Goal: Task Accomplishment & Management: Manage account settings

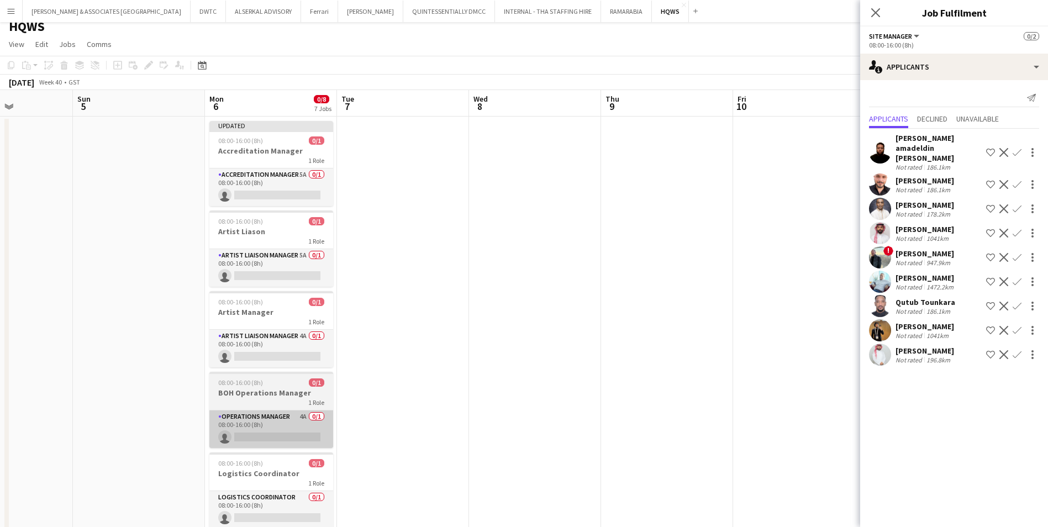
scroll to position [272, 0]
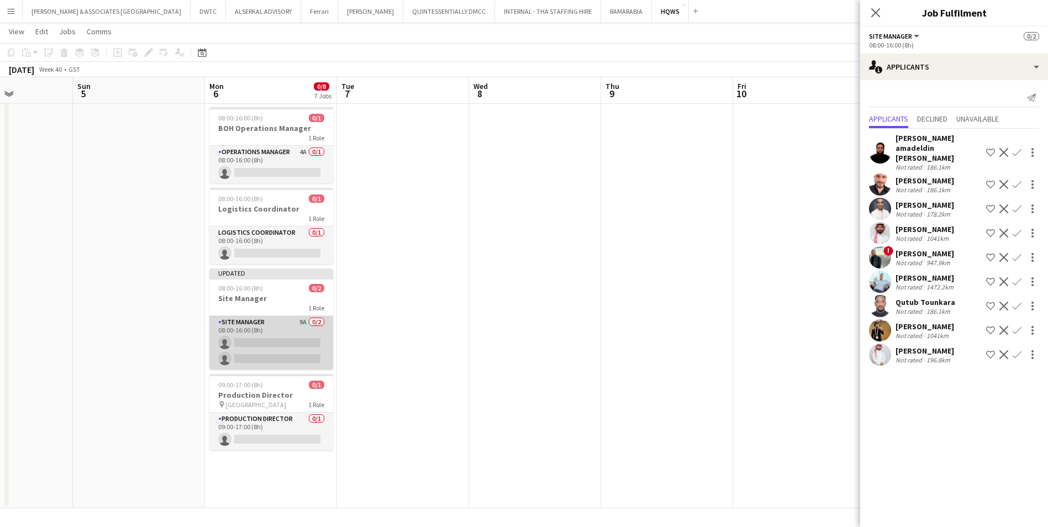
click at [270, 331] on app-card-role "Site Manager 9A 0/2 08:00-16:00 (8h) single-neutral-actions single-neutral-acti…" at bounding box center [271, 343] width 124 height 54
click at [835, 118] on span "Declined" at bounding box center [932, 119] width 30 height 8
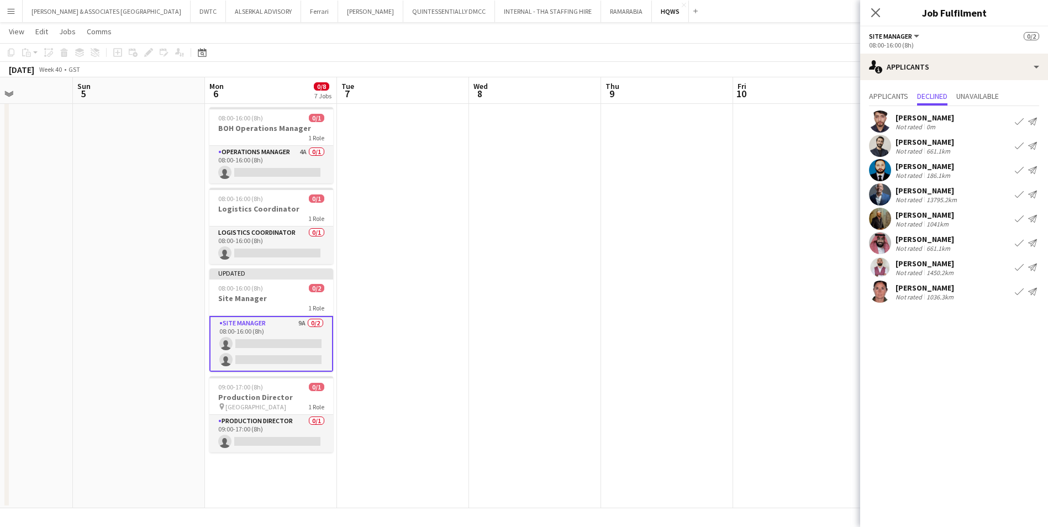
click at [835, 125] on div "Not rated" at bounding box center [909, 127] width 29 height 8
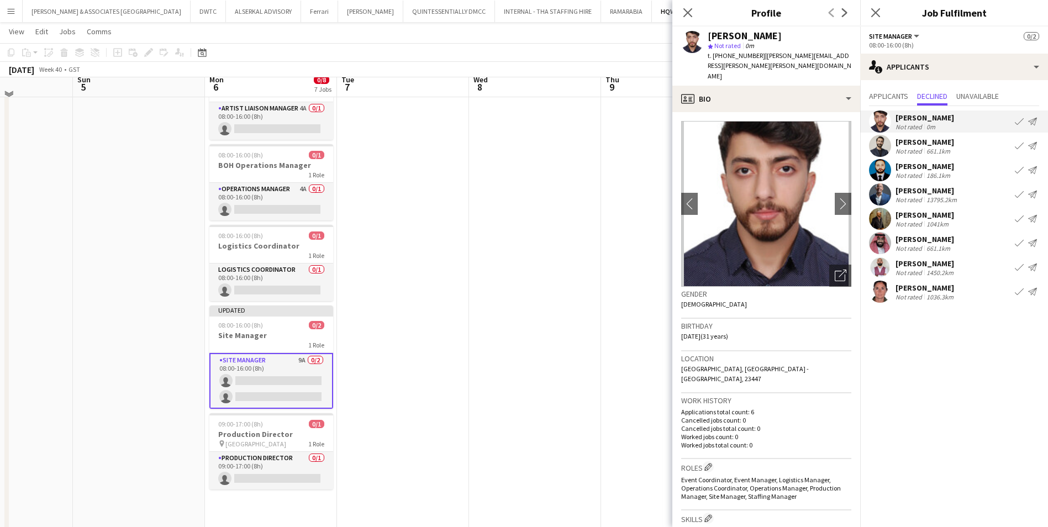
scroll to position [217, 0]
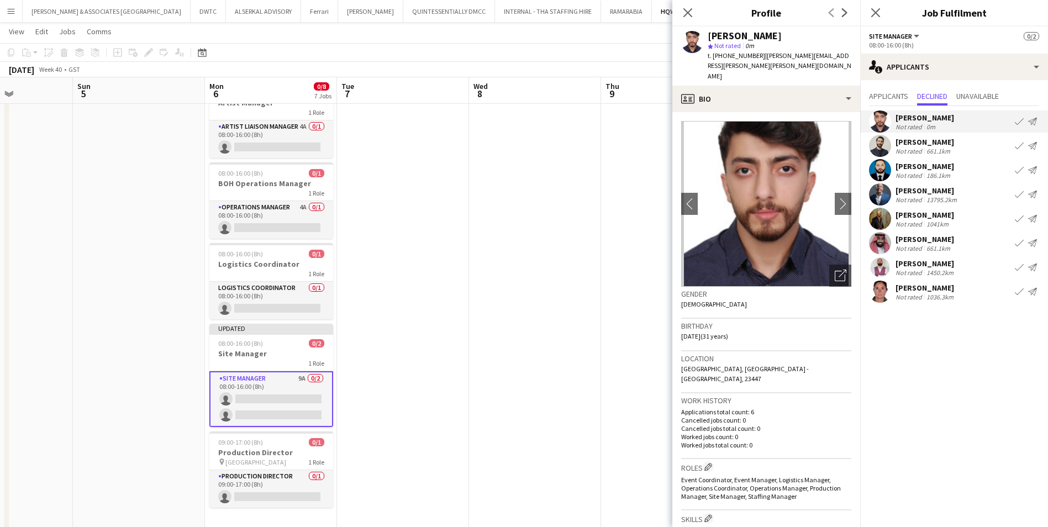
click at [835, 170] on div "[PERSON_NAME]" at bounding box center [924, 166] width 59 height 10
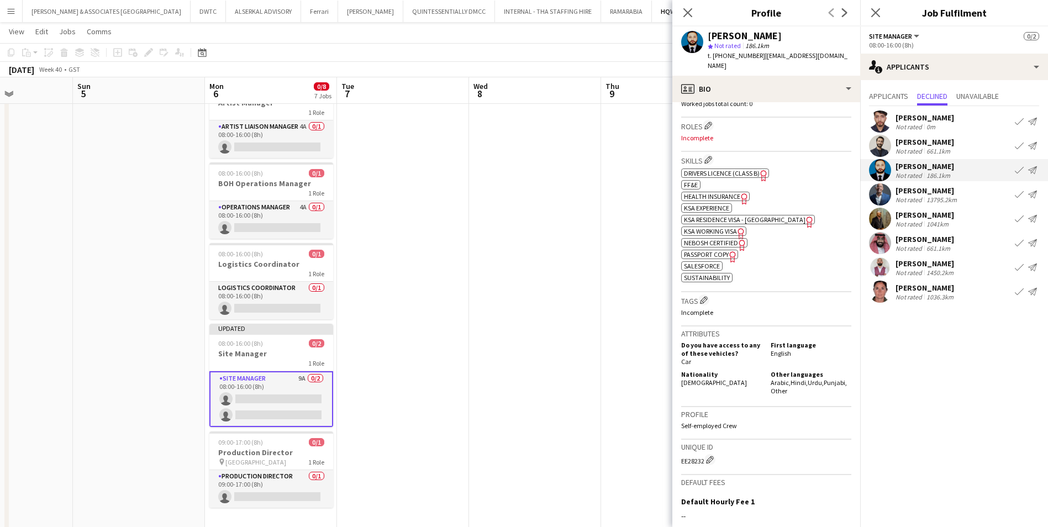
scroll to position [0, 0]
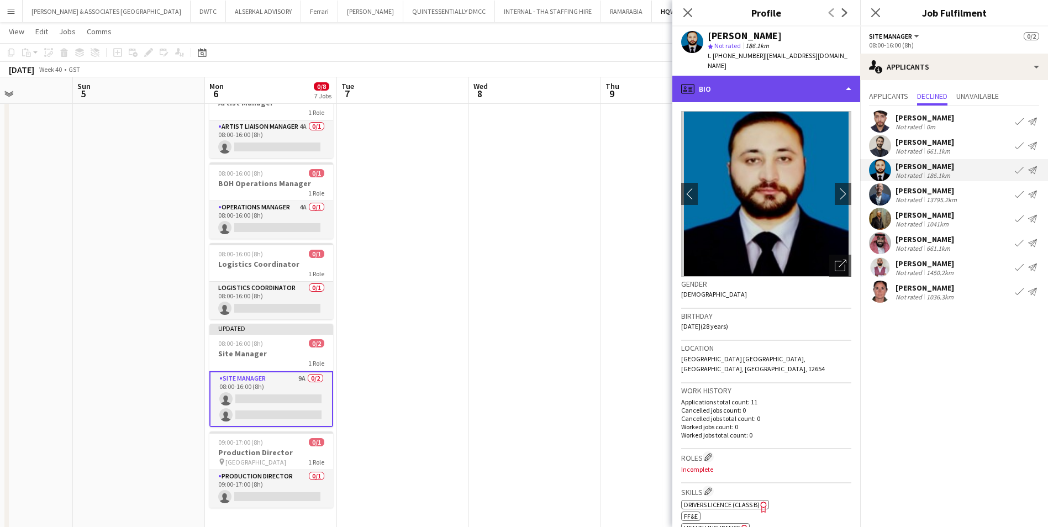
click at [797, 83] on div "profile Bio" at bounding box center [766, 89] width 188 height 27
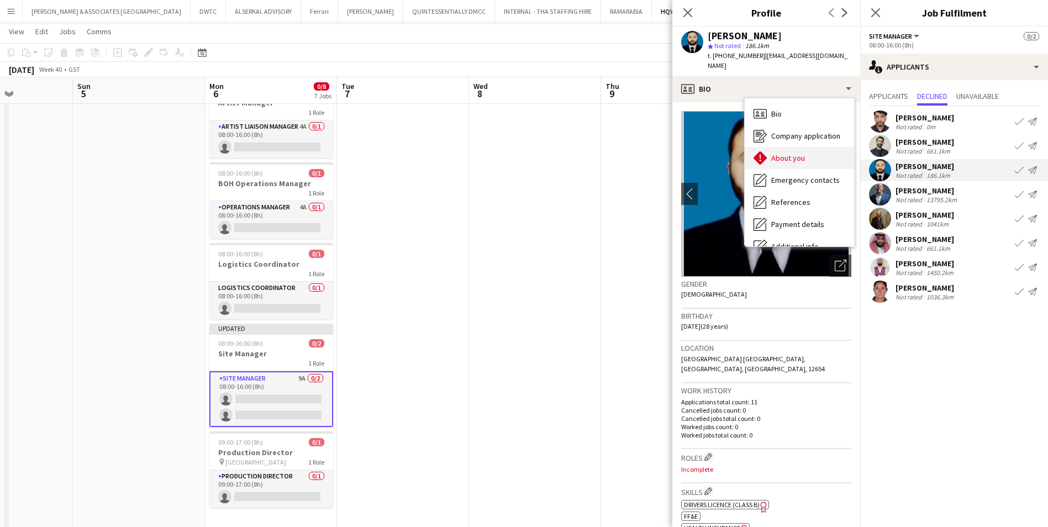
click at [813, 150] on div "About you About you" at bounding box center [799, 158] width 109 height 22
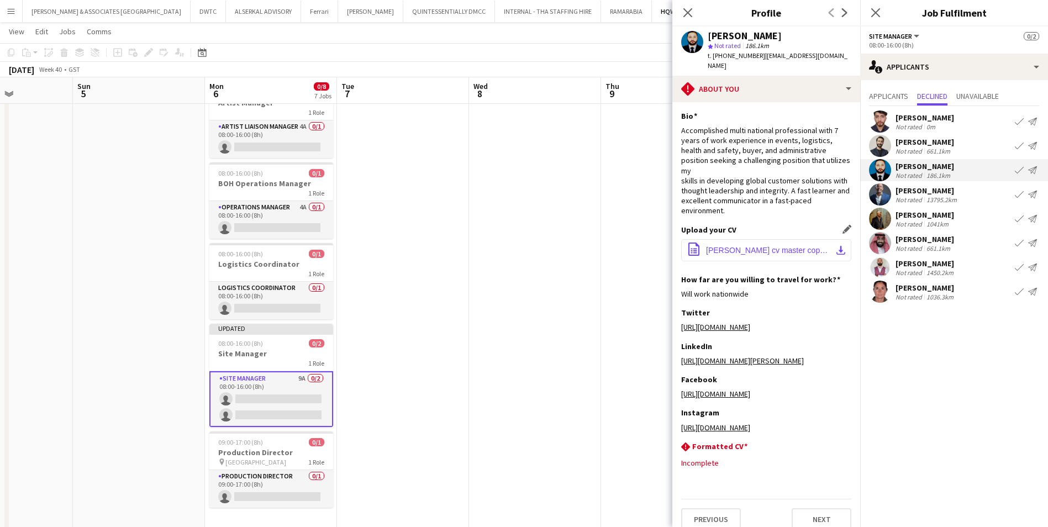
click at [784, 250] on span "[PERSON_NAME] cv master copy.pdf" at bounding box center [768, 250] width 125 height 9
click at [835, 260] on div "[PERSON_NAME]" at bounding box center [925, 264] width 60 height 10
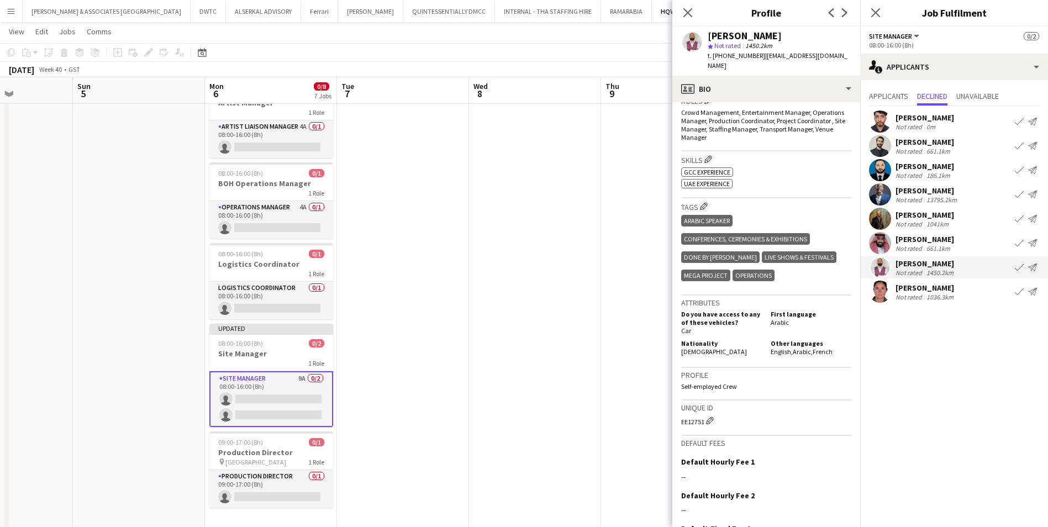
scroll to position [387, 0]
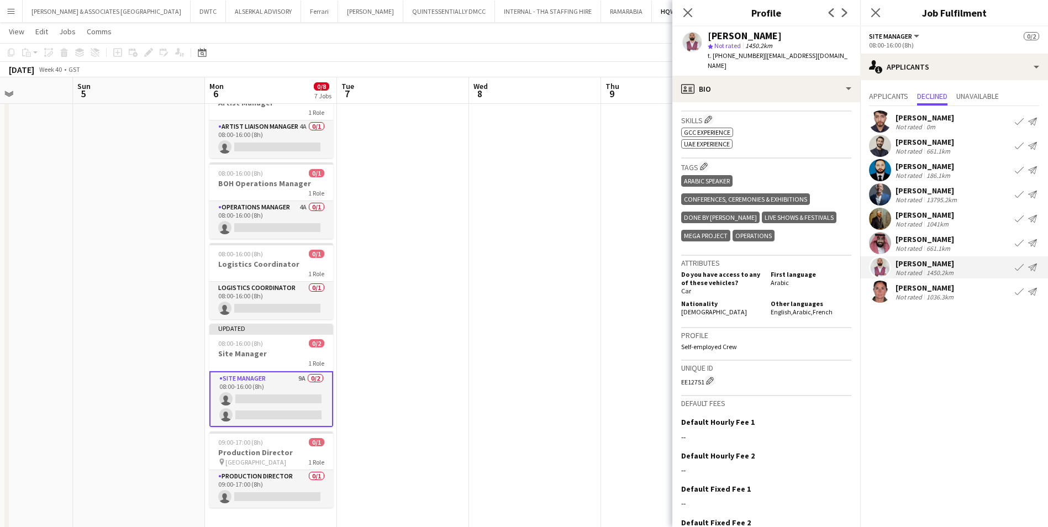
click at [835, 217] on div "[PERSON_NAME]" at bounding box center [924, 215] width 59 height 10
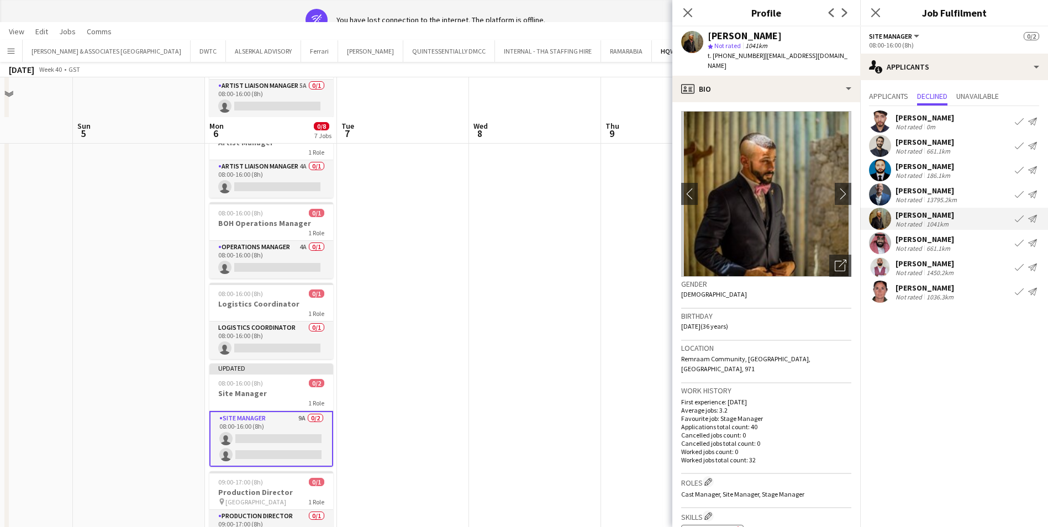
scroll to position [0, 0]
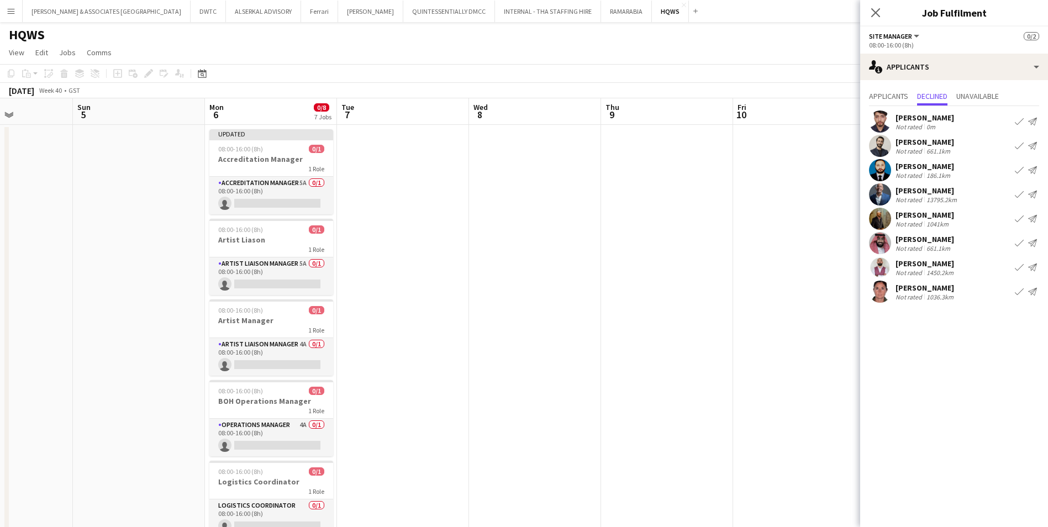
click at [835, 144] on div "[PERSON_NAME]" at bounding box center [924, 142] width 59 height 10
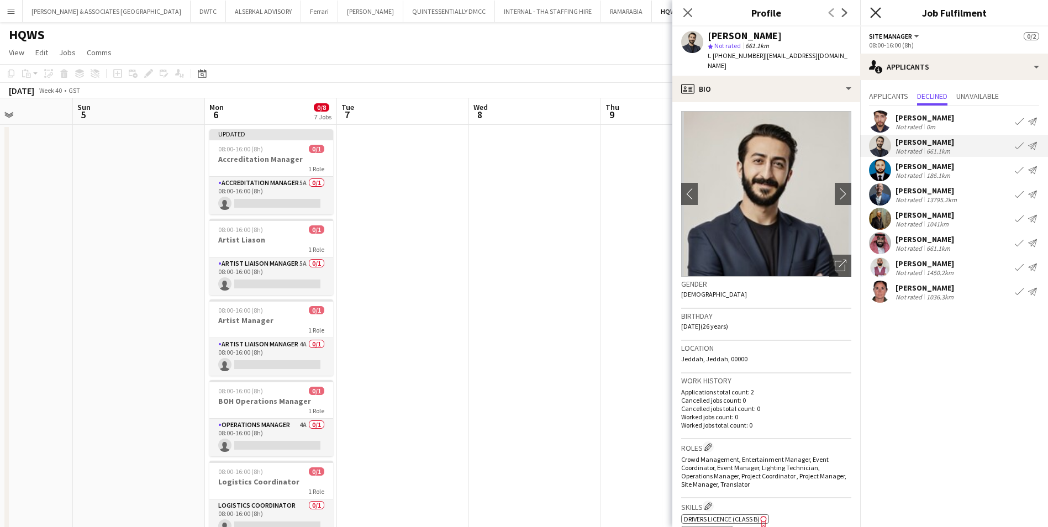
click at [835, 8] on icon "Close pop-in" at bounding box center [875, 12] width 10 height 10
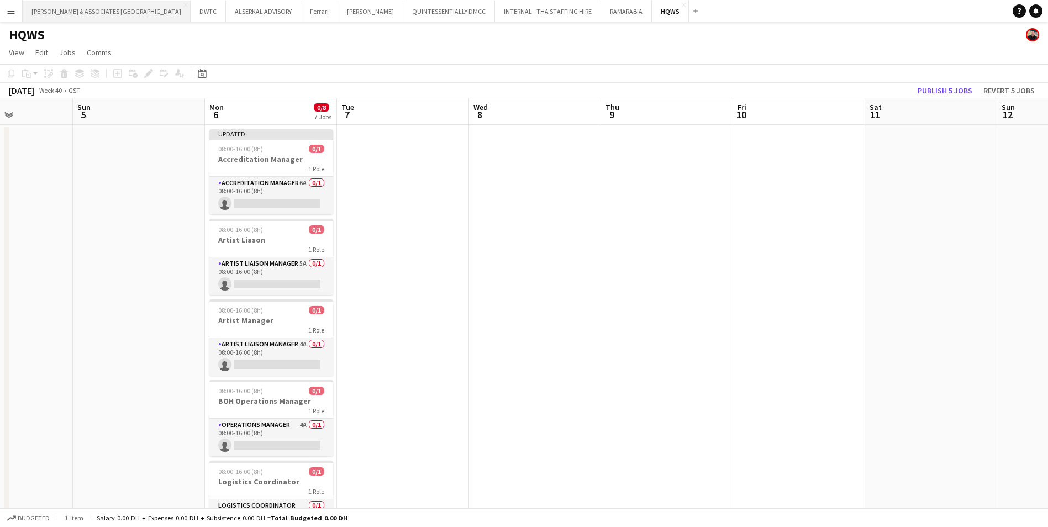
scroll to position [0, 323]
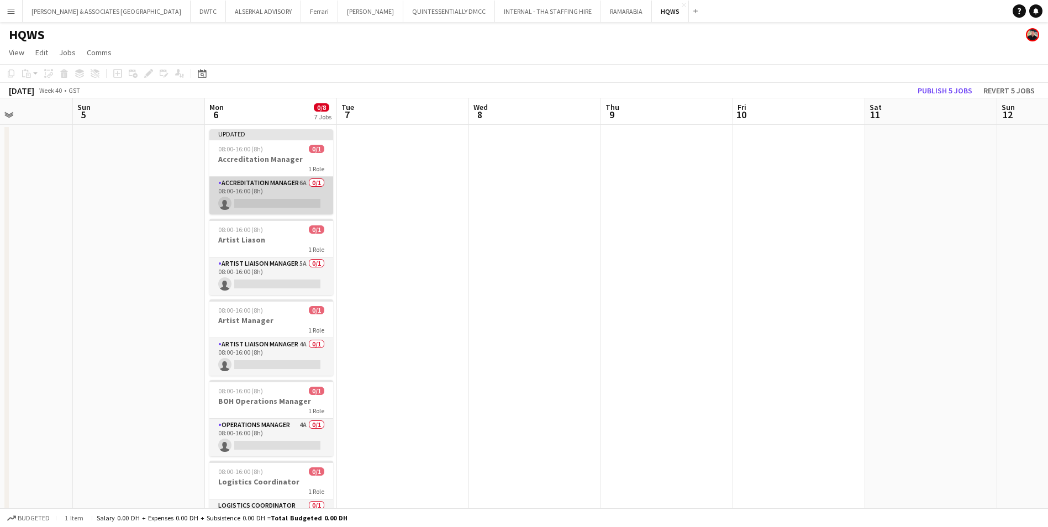
click at [255, 180] on app-card-role "Accreditation Manager 6A 0/1 08:00-16:00 (8h) single-neutral-actions" at bounding box center [271, 196] width 124 height 38
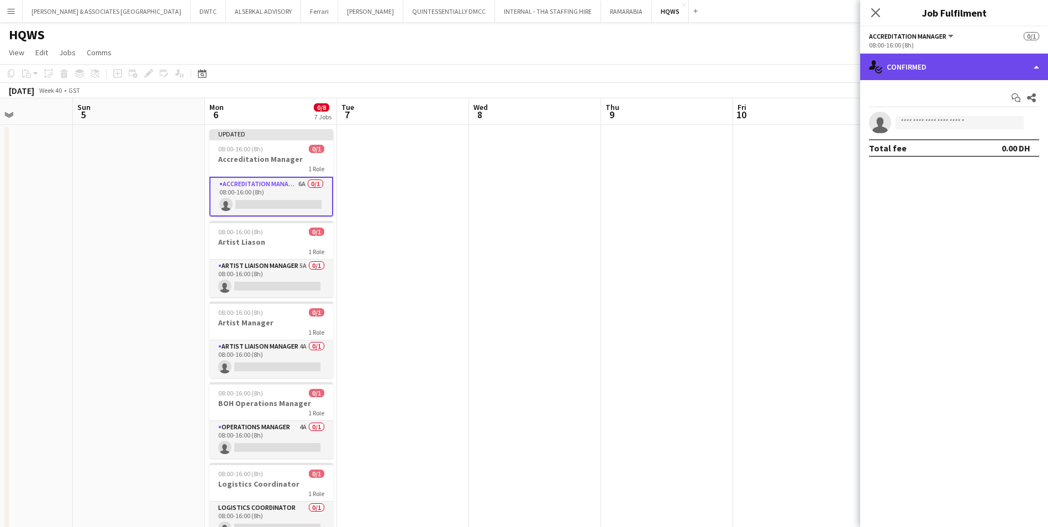
click at [835, 62] on div "single-neutral-actions-check-2 Confirmed" at bounding box center [954, 67] width 188 height 27
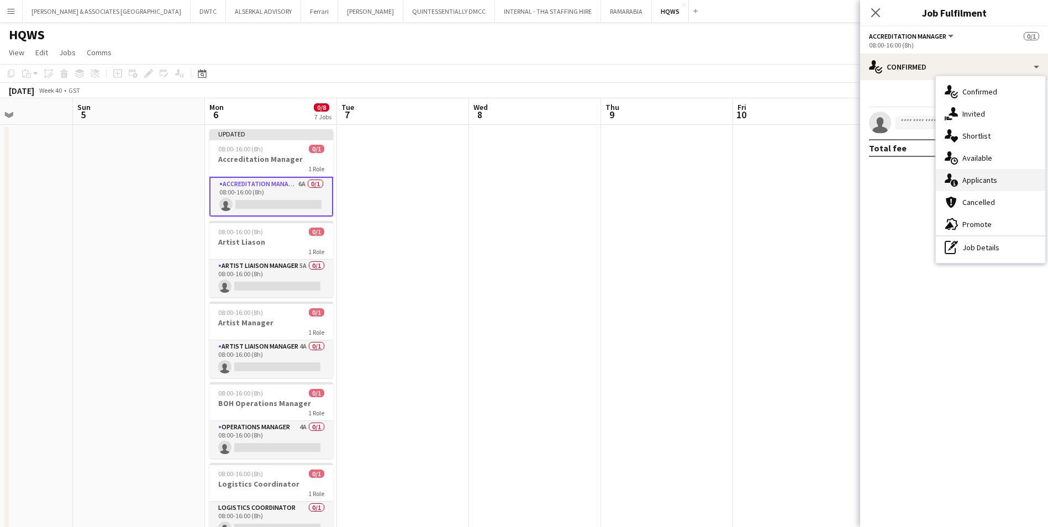
click at [835, 170] on div "single-neutral-actions-information Applicants" at bounding box center [990, 180] width 109 height 22
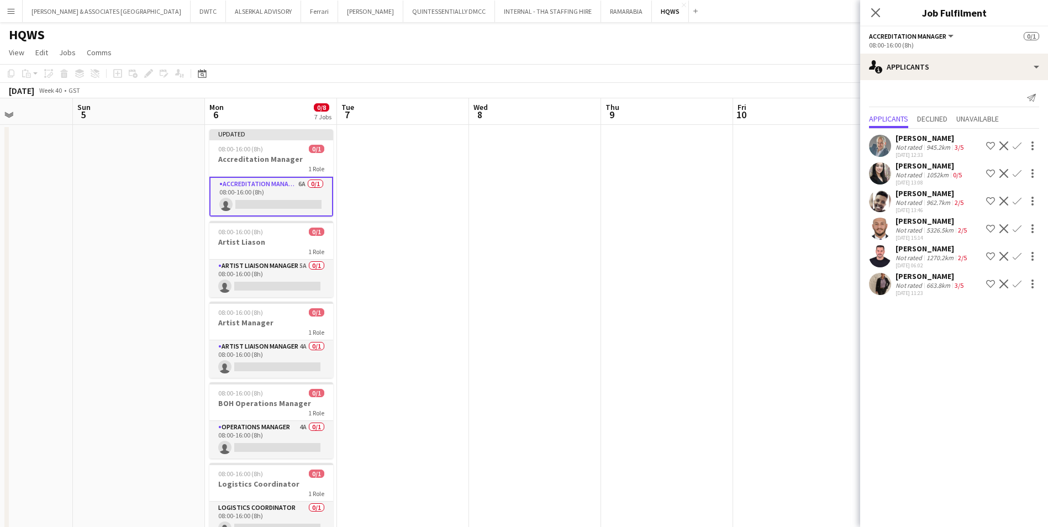
click at [835, 278] on div "[PERSON_NAME]" at bounding box center [930, 276] width 70 height 10
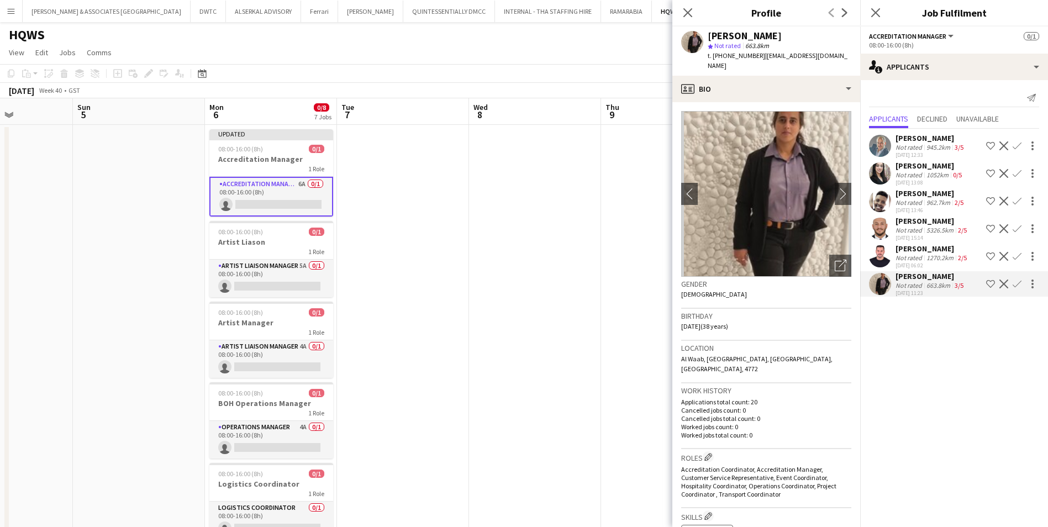
click at [835, 256] on div "Not rated" at bounding box center [909, 258] width 29 height 8
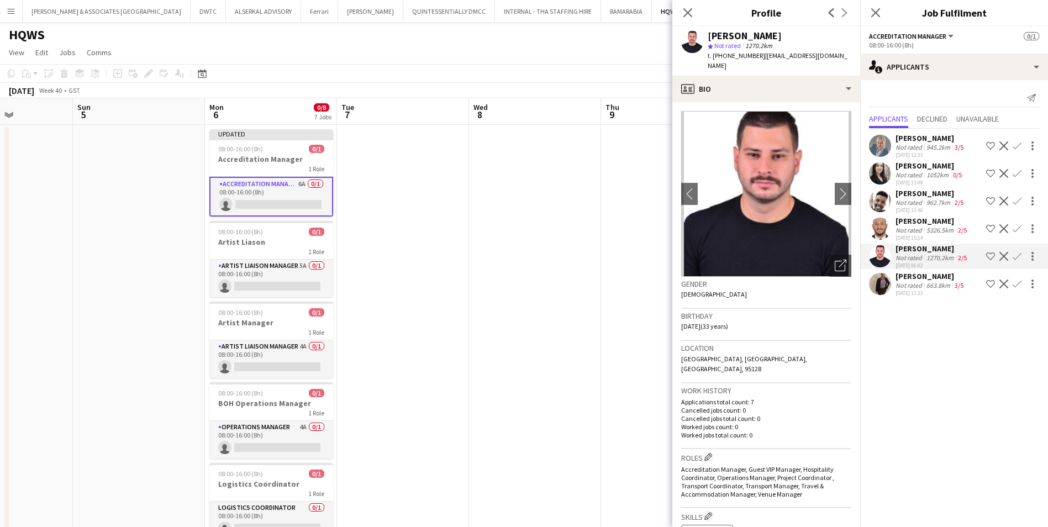
click at [835, 230] on div "Not rated" at bounding box center [909, 230] width 29 height 8
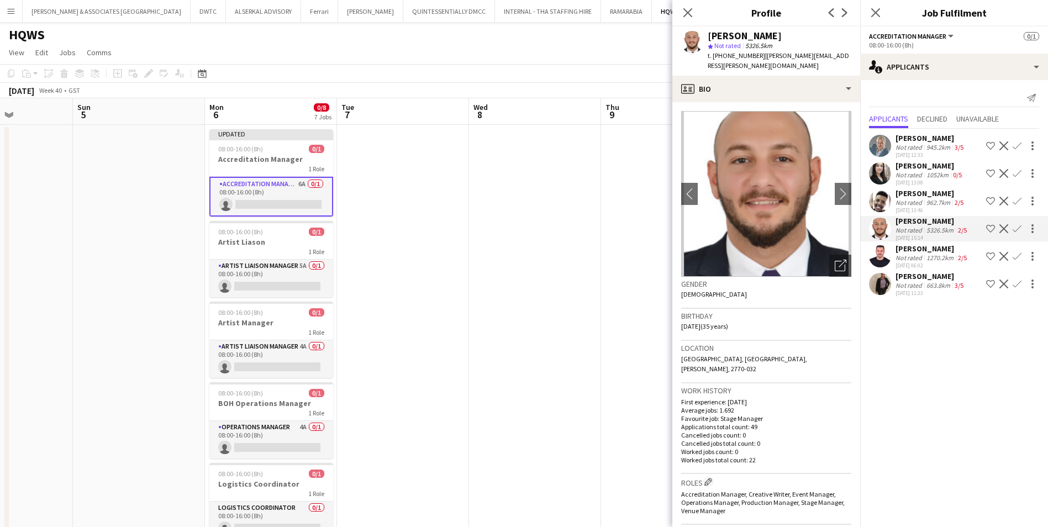
click at [835, 201] on div "962.7km" at bounding box center [938, 202] width 28 height 8
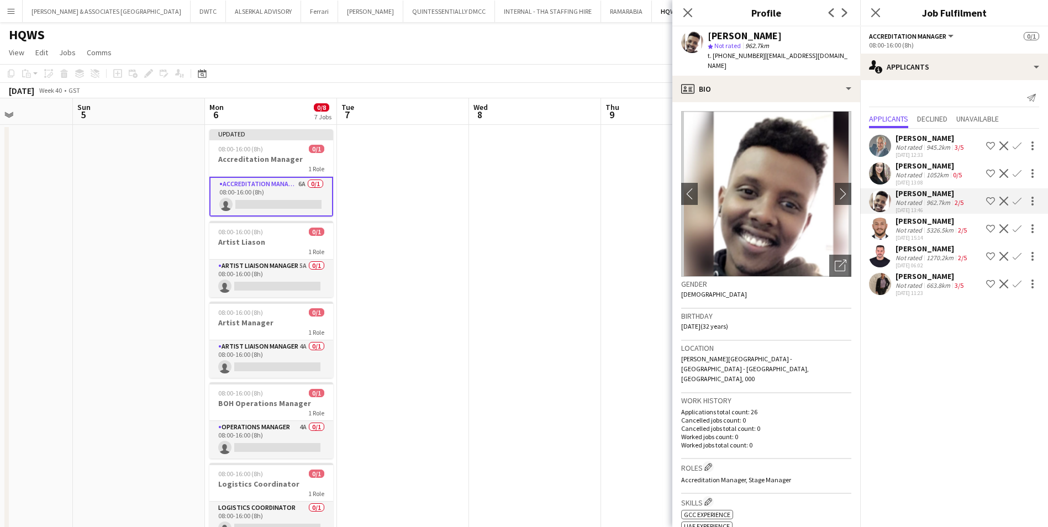
click at [835, 170] on div "[PERSON_NAME]" at bounding box center [929, 166] width 68 height 10
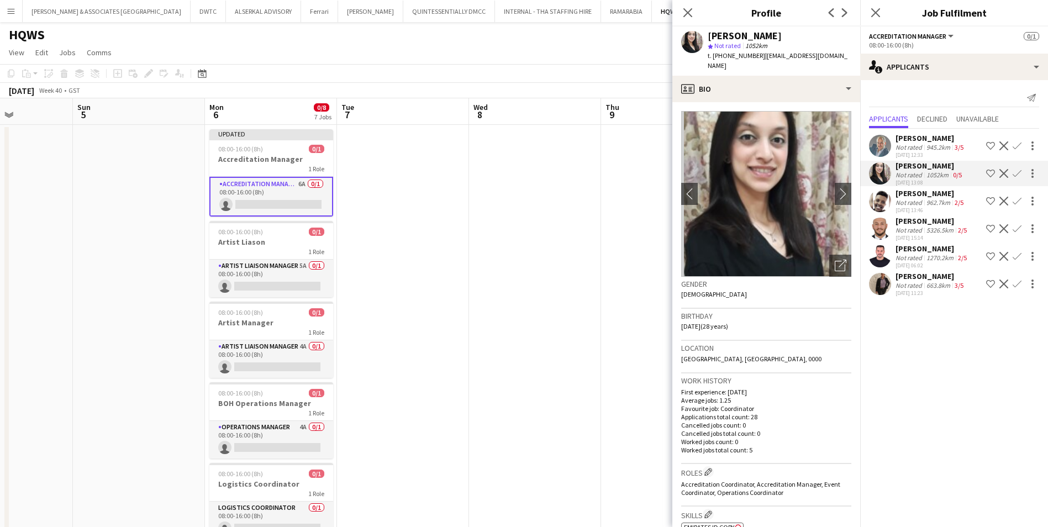
click at [835, 137] on div "[PERSON_NAME]" at bounding box center [930, 138] width 70 height 10
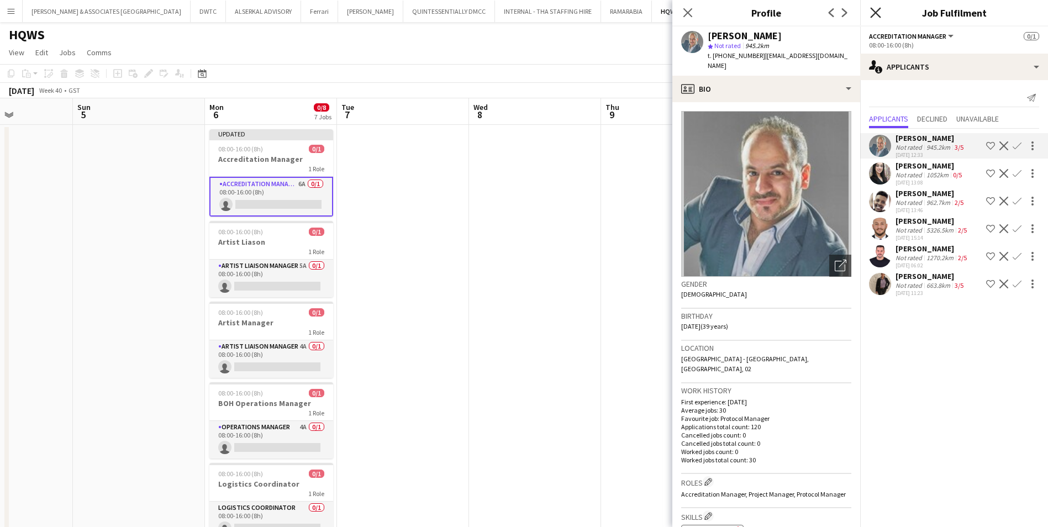
click at [835, 14] on icon at bounding box center [875, 12] width 10 height 10
